Goal: Information Seeking & Learning: Learn about a topic

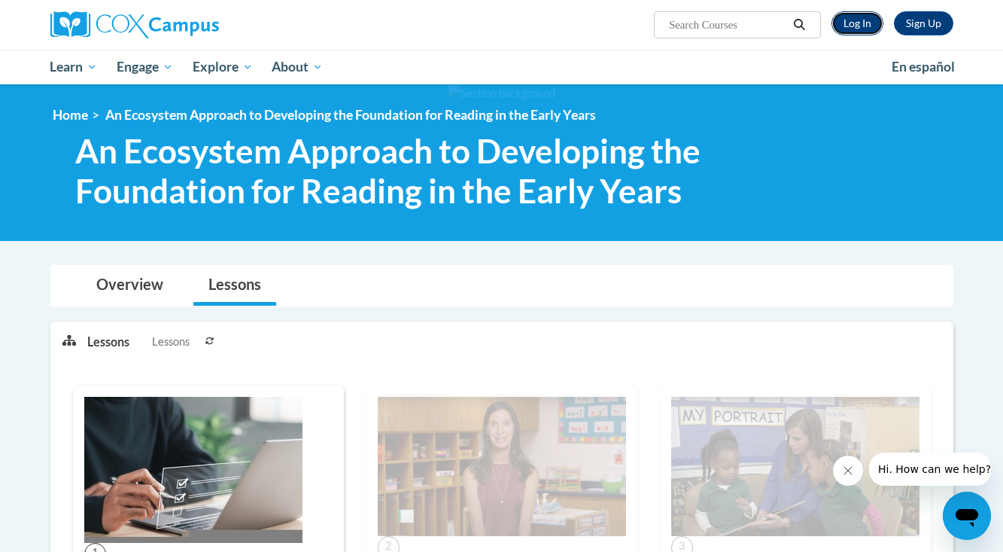
click at [856, 27] on link "Log In" at bounding box center [858, 23] width 52 height 24
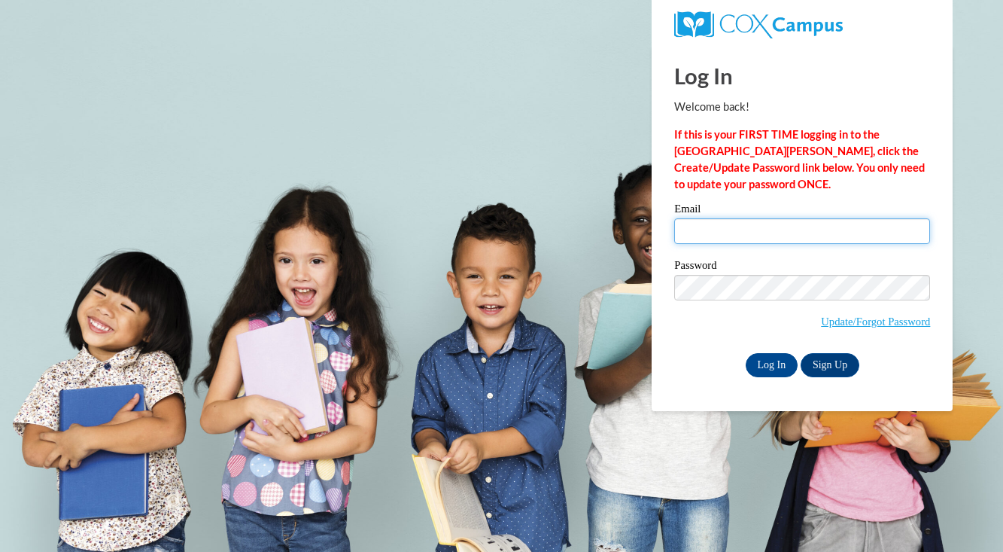
click at [759, 222] on input "Email" at bounding box center [802, 231] width 256 height 26
type input "li-ji.cao@k12.hi.us"
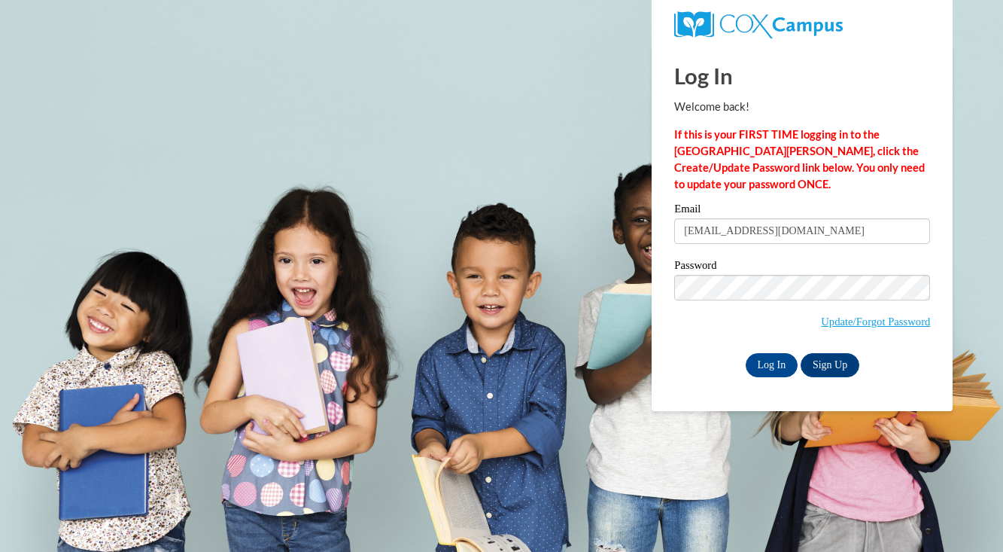
click at [734, 215] on label "Email" at bounding box center [802, 210] width 256 height 15
click at [734, 218] on input "li-ji.cao@k12.hi.us" at bounding box center [802, 231] width 256 height 26
click at [777, 362] on input "Log In" at bounding box center [772, 365] width 53 height 24
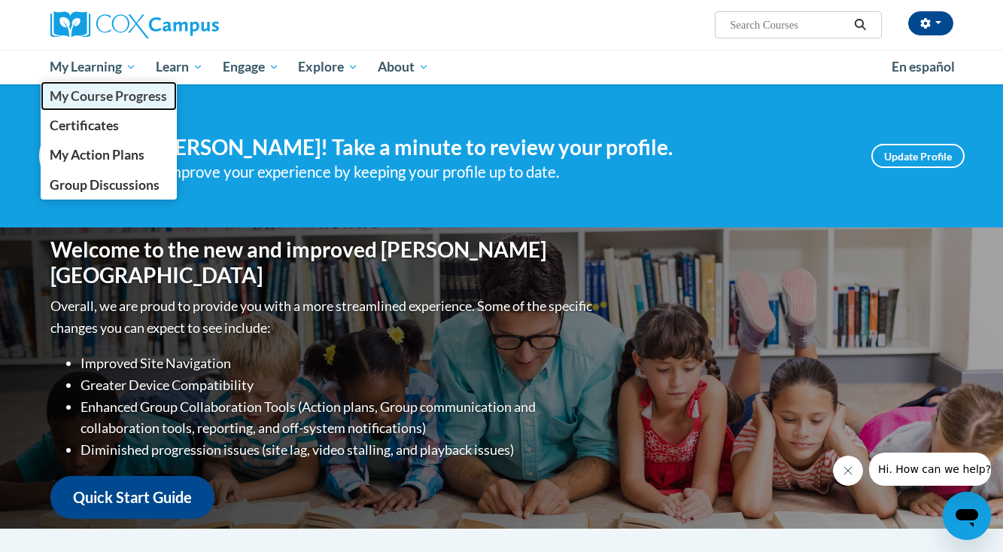
click at [104, 104] on link "My Course Progress" at bounding box center [109, 95] width 137 height 29
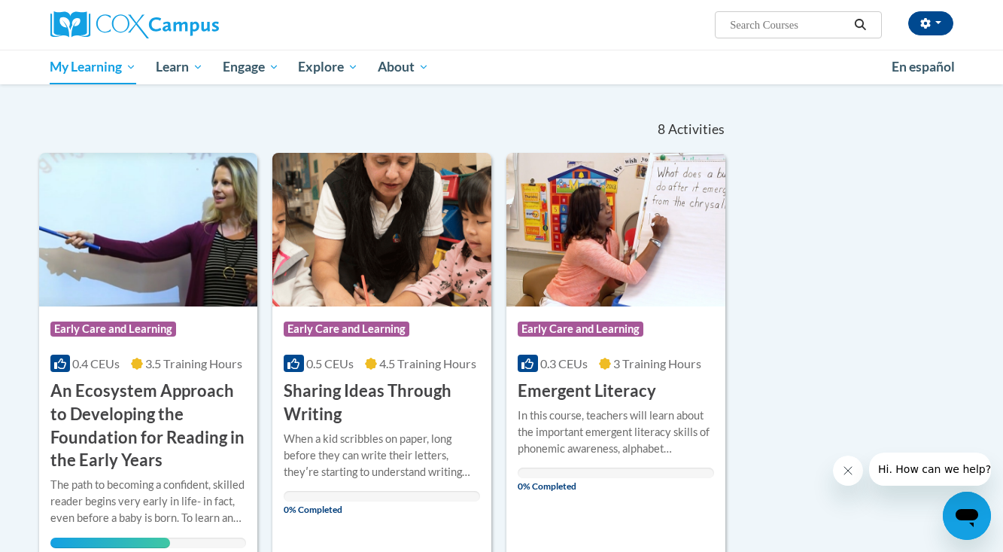
scroll to position [296, 0]
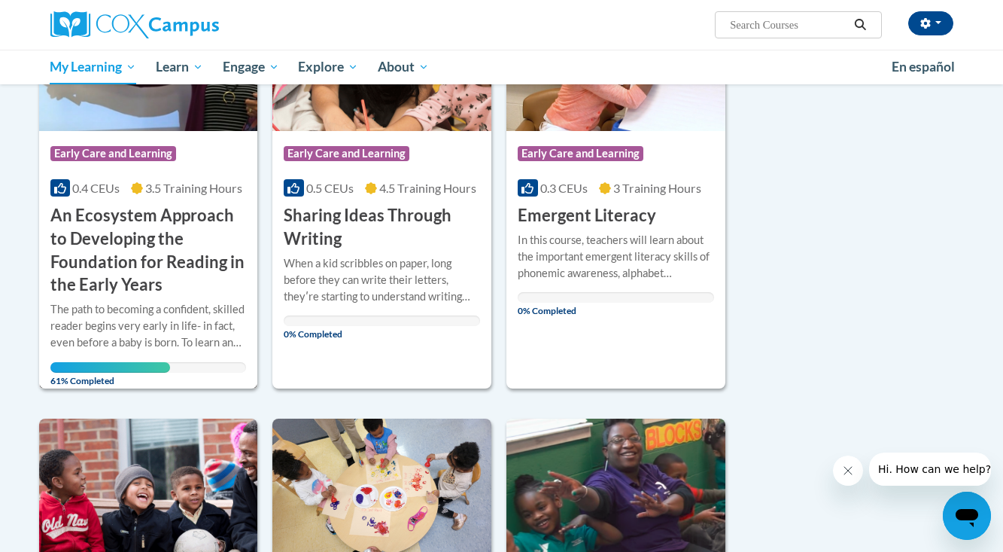
click at [171, 276] on h3 "An Ecosystem Approach to Developing the Foundation for Reading in the Early Yea…" at bounding box center [148, 250] width 196 height 93
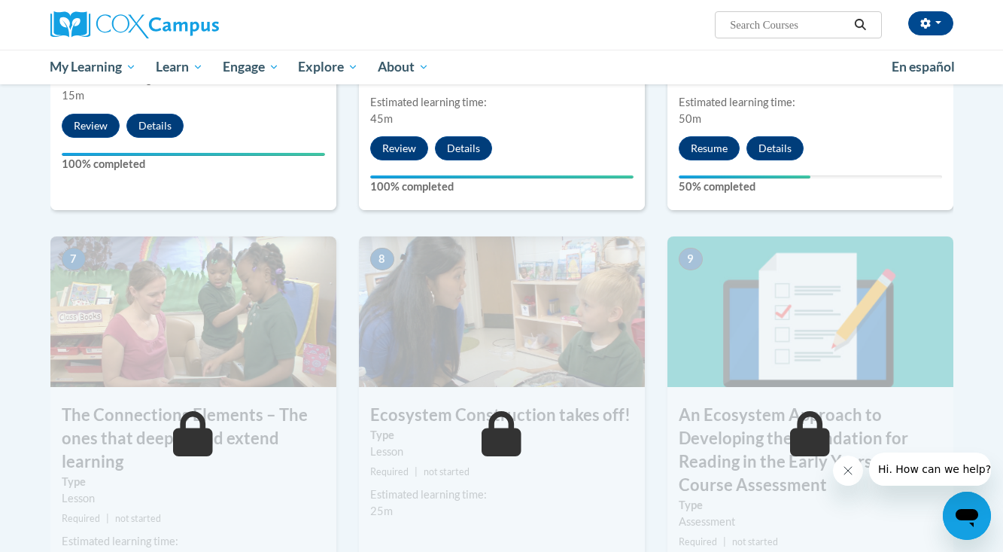
scroll to position [996, 0]
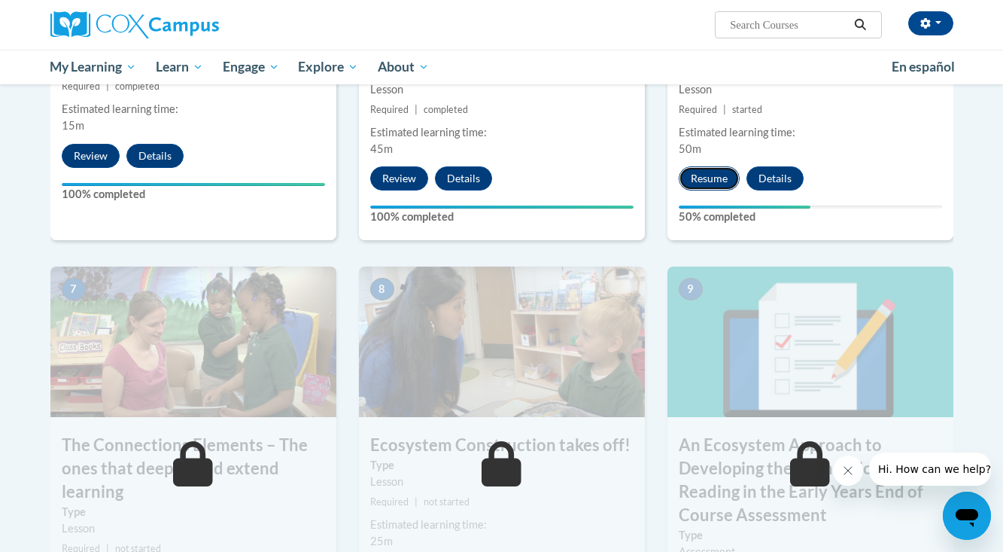
click at [707, 184] on button "Resume" at bounding box center [709, 178] width 61 height 24
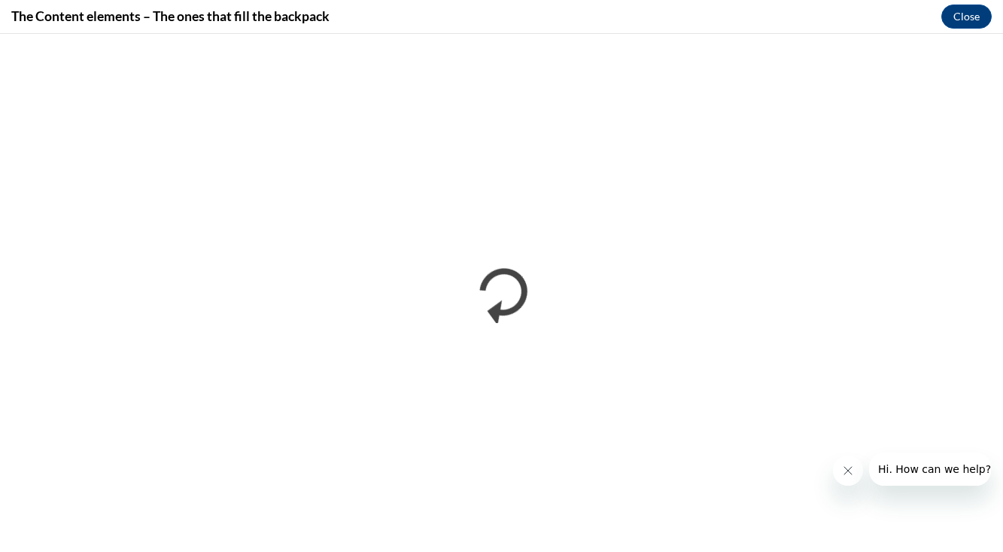
scroll to position [0, 0]
